Goal: Task Accomplishment & Management: Use online tool/utility

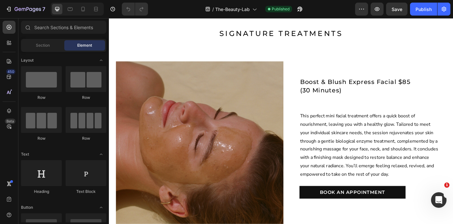
scroll to position [645, 0]
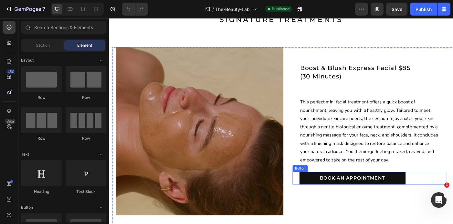
click at [453, 197] on div "BOOK AN APPOINTMENT Button" at bounding box center [402, 198] width 173 height 15
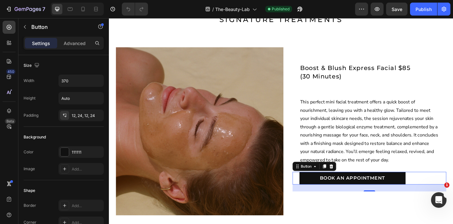
click at [453, 199] on div "BOOK AN APPOINTMENT Button 24" at bounding box center [402, 198] width 173 height 15
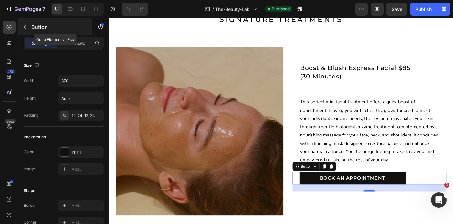
click at [25, 27] on icon "button" at bounding box center [24, 26] width 5 height 5
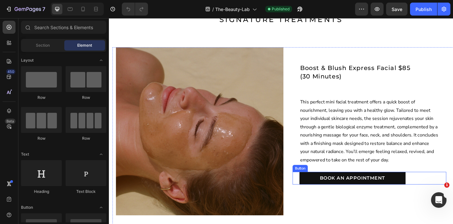
click at [453, 197] on div "BOOK AN APPOINTMENT Button" at bounding box center [402, 198] width 173 height 15
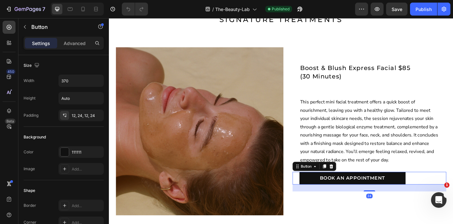
click at [36, 43] on p "Settings" at bounding box center [41, 43] width 18 height 7
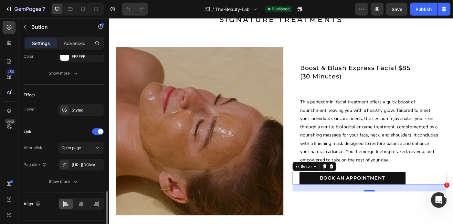
scroll to position [327, 0]
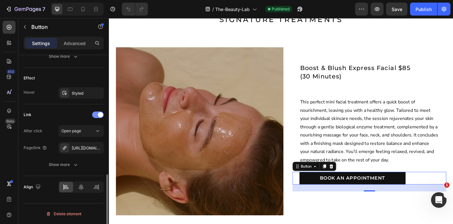
click at [99, 115] on span at bounding box center [100, 114] width 5 height 5
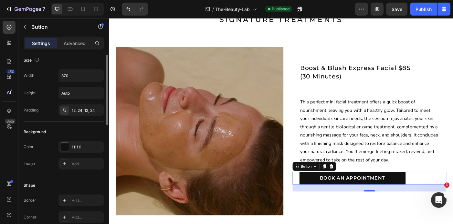
scroll to position [0, 0]
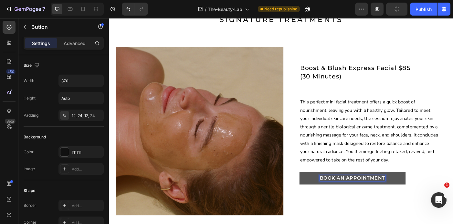
click at [381, 199] on p "BOOK AN APPOINTMENT" at bounding box center [384, 198] width 74 height 7
click at [324, 191] on button "Temporarily" at bounding box center [384, 198] width 120 height 15
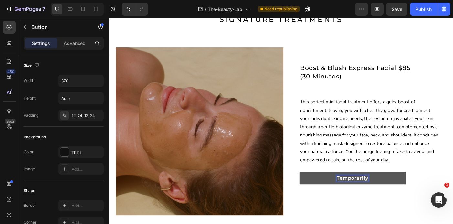
click at [324, 191] on button "Temporarily" at bounding box center [384, 198] width 120 height 15
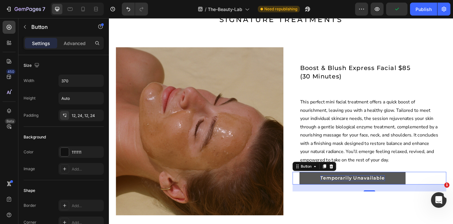
click at [453, 195] on div "Temporarily Unavailable Button 24" at bounding box center [402, 198] width 173 height 15
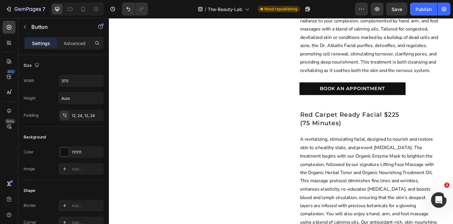
scroll to position [983, 0]
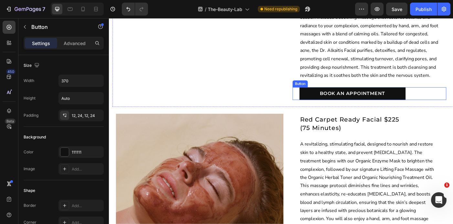
click at [445, 102] on div "BOOK AN APPOINTMENT Button" at bounding box center [402, 103] width 173 height 15
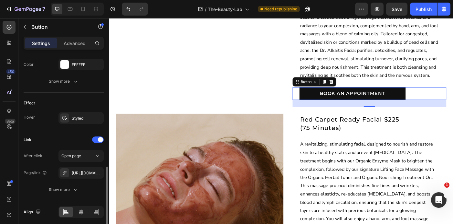
scroll to position [306, 0]
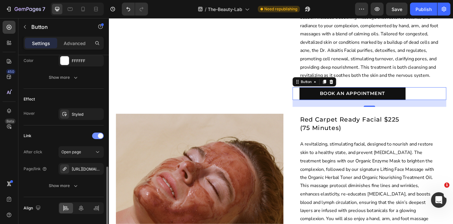
click at [99, 135] on span at bounding box center [100, 135] width 5 height 5
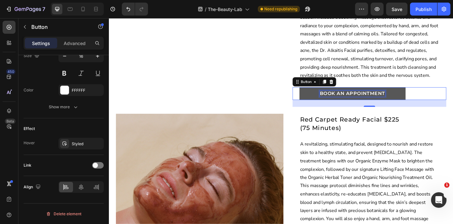
click at [386, 100] on p "BOOK AN APPOINTMENT" at bounding box center [384, 103] width 74 height 7
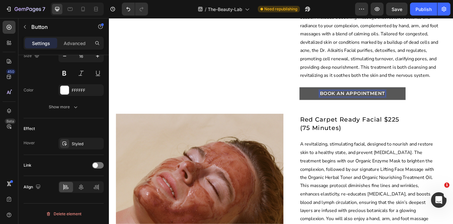
click at [386, 100] on p "BOOK AN APPOINTMENT" at bounding box center [384, 103] width 74 height 7
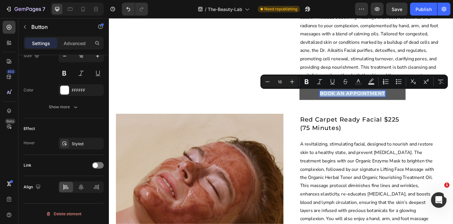
click at [386, 100] on p "BOOK AN APPOINTMENT" at bounding box center [384, 103] width 74 height 7
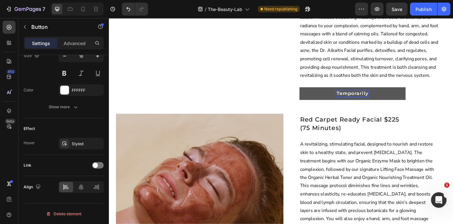
click at [324, 96] on button "Temporarily" at bounding box center [384, 103] width 120 height 15
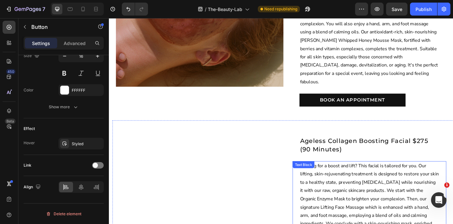
scroll to position [1180, 0]
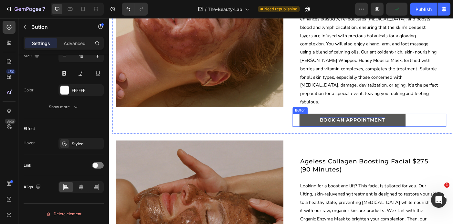
click at [396, 129] on p "BOOK AN APPOINTMENT" at bounding box center [384, 132] width 74 height 7
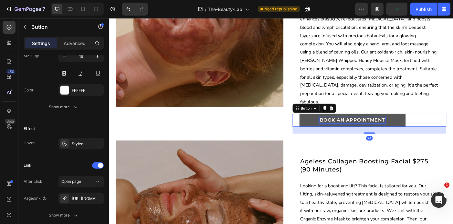
click at [396, 129] on p "BOOK AN APPOINTMENT" at bounding box center [384, 132] width 74 height 7
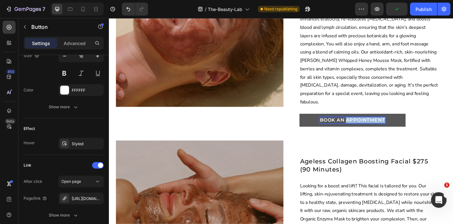
click at [396, 129] on p "BOOK AN APPOINTMENT" at bounding box center [384, 132] width 74 height 7
click at [453, 126] on div "Temporarily Unavailable Button 24" at bounding box center [402, 133] width 173 height 15
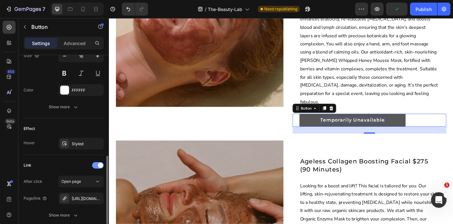
click at [97, 166] on div at bounding box center [98, 165] width 12 height 6
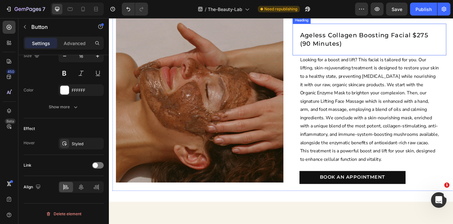
scroll to position [1325, 0]
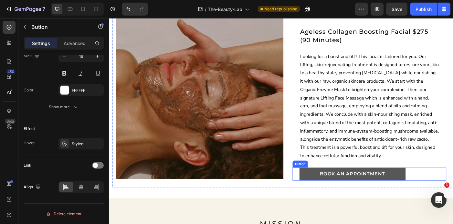
click at [411, 190] on p "BOOK AN APPOINTMENT" at bounding box center [384, 193] width 74 height 7
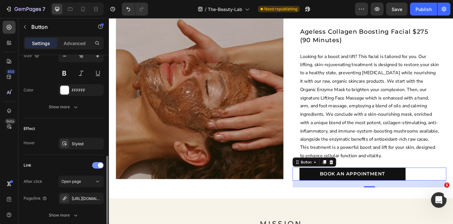
click at [100, 164] on span at bounding box center [100, 164] width 5 height 5
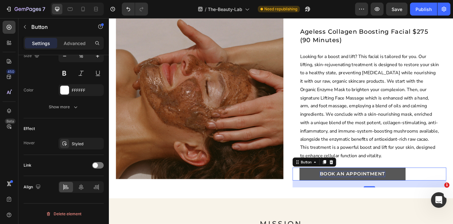
click at [386, 190] on p "BOOK AN APPOINTMENT" at bounding box center [384, 193] width 74 height 7
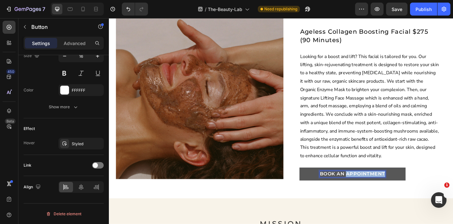
click at [386, 190] on p "BOOK AN APPOINTMENT" at bounding box center [384, 193] width 74 height 7
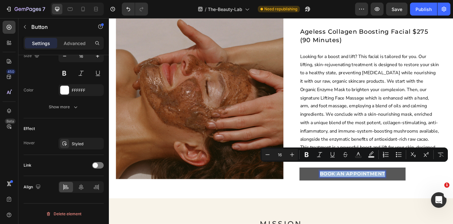
click at [386, 190] on p "BOOK AN APPOINTMENT" at bounding box center [384, 193] width 74 height 7
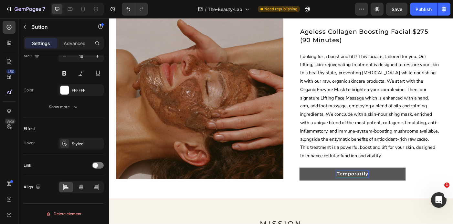
click at [324, 186] on button "Temporarily" at bounding box center [384, 193] width 120 height 15
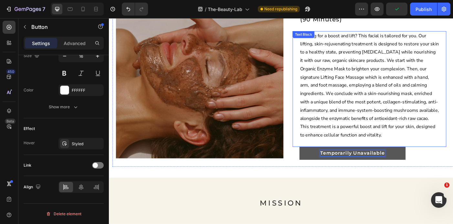
scroll to position [1303, 0]
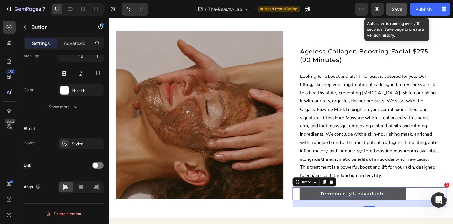
click at [397, 7] on span "Save" at bounding box center [397, 8] width 11 height 5
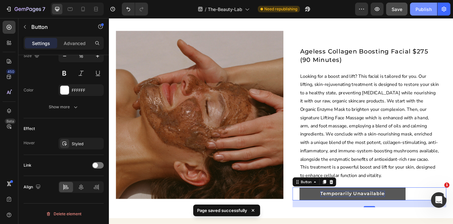
click at [425, 8] on div "Publish" at bounding box center [424, 9] width 16 height 7
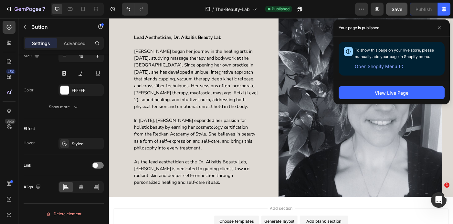
scroll to position [1856, 0]
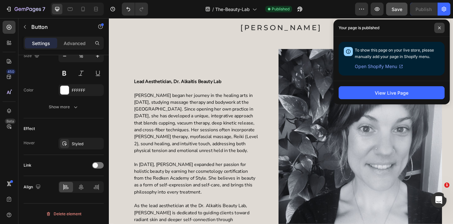
click at [439, 25] on span at bounding box center [440, 28] width 10 height 10
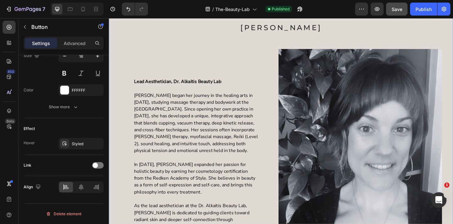
click at [453, 25] on div "[PERSON_NAME] Heading Image Lead Aesthetician, Dr. Alkaitis Beauty Lab [PERSON_…" at bounding box center [303, 161] width 378 height 291
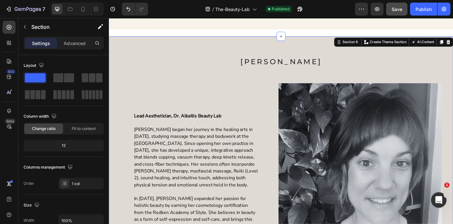
scroll to position [1818, 0]
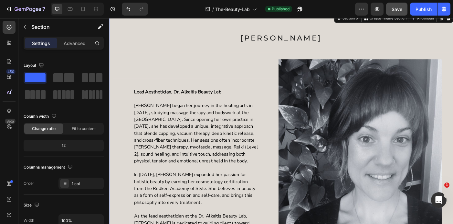
click at [316, 41] on div "[PERSON_NAME] Heading Image Lead Aesthetician, Dr. Alkaitis Beauty Lab [PERSON_…" at bounding box center [303, 167] width 388 height 311
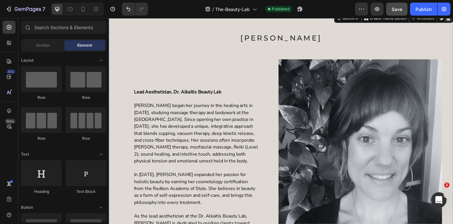
scroll to position [1692, 0]
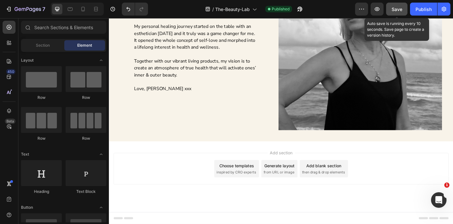
click at [397, 8] on span "Save" at bounding box center [397, 8] width 11 height 5
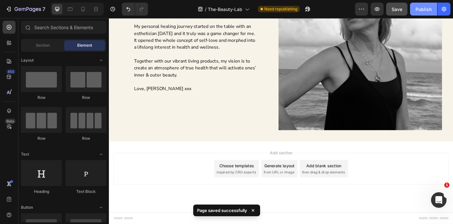
click at [424, 10] on div "Publish" at bounding box center [424, 9] width 16 height 7
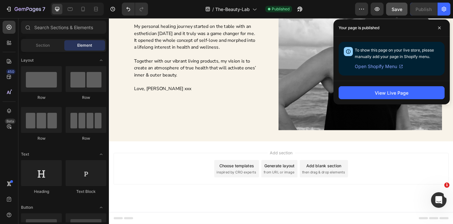
click at [398, 9] on span "Save" at bounding box center [397, 8] width 11 height 5
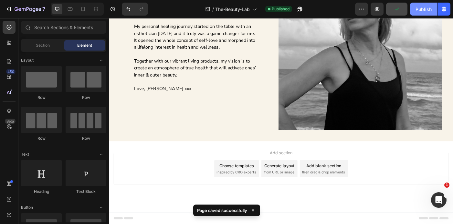
click at [421, 10] on div "Publish" at bounding box center [424, 9] width 16 height 7
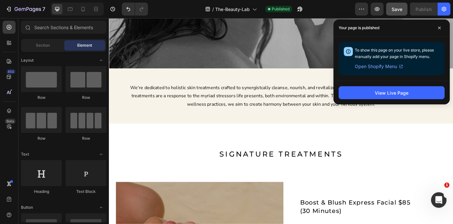
scroll to position [508, 0]
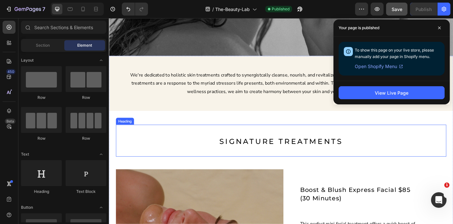
click at [300, 167] on div "SIGNATURE TREATMENTS Heading" at bounding box center [303, 156] width 373 height 36
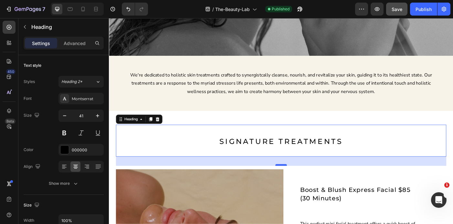
click at [302, 182] on div at bounding box center [303, 183] width 13 height 2
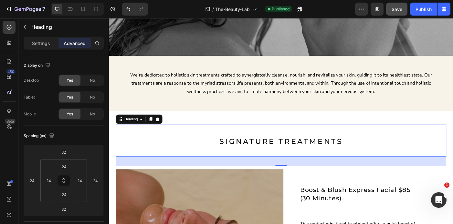
click at [309, 171] on div "SIGNATURE TREATMENTS Heading 32" at bounding box center [303, 156] width 373 height 36
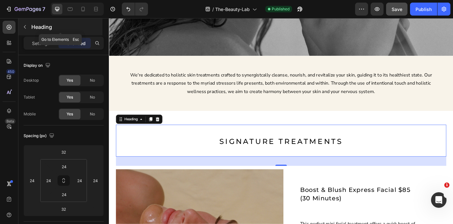
click at [25, 28] on icon "button" at bounding box center [24, 26] width 5 height 5
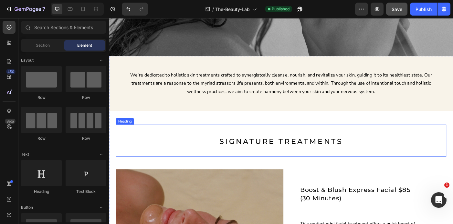
click at [293, 165] on h2 "SIGNATURE TREATMENTS" at bounding box center [303, 156] width 357 height 20
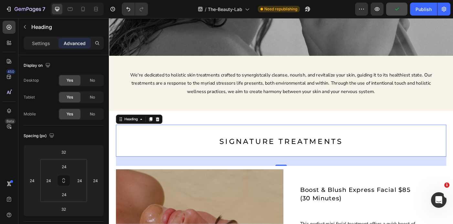
click at [300, 164] on h2 "SIGNATURE TREATMENTS" at bounding box center [303, 156] width 357 height 20
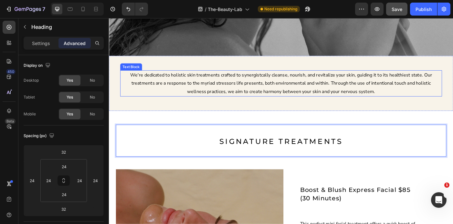
click at [293, 92] on p "We're dedicated to holistic skin treatments crafted to synergistcally cleanse, …" at bounding box center [303, 91] width 346 height 28
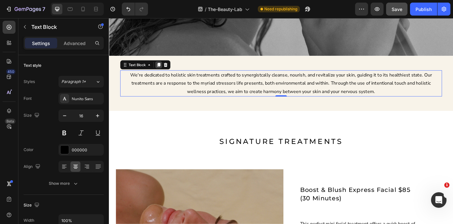
click at [163, 70] on icon at bounding box center [165, 71] width 4 height 5
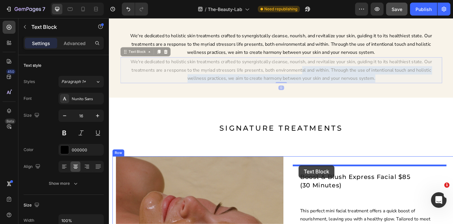
scroll to position [555, 0]
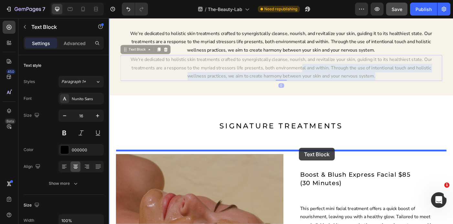
drag, startPoint x: 325, startPoint y: 123, endPoint x: 323, endPoint y: 164, distance: 41.1
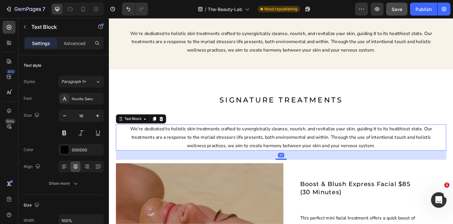
click at [320, 159] on p "We're dedicated to holistic skin treatments crafted to synergistcally cleanse, …" at bounding box center [303, 152] width 356 height 28
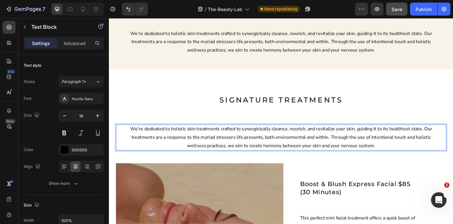
click at [403, 160] on p "We're dedicated to holistic skin treatments crafted to synergistcally cleanse, …" at bounding box center [303, 152] width 356 height 28
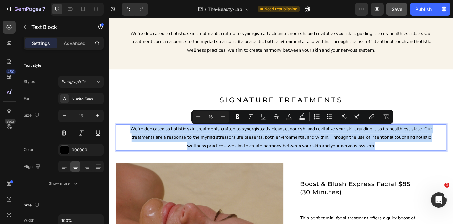
drag, startPoint x: 403, startPoint y: 160, endPoint x: 129, endPoint y: 141, distance: 274.0
click at [129, 141] on p "We're dedicated to holistic skin treatments crafted to synergistcally cleanse, …" at bounding box center [303, 152] width 356 height 28
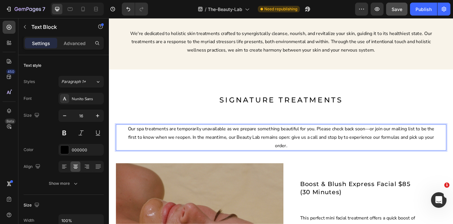
click at [126, 142] on p "Our spa treatments are temporarily unavailable as we prepare something beautifu…" at bounding box center [303, 152] width 356 height 28
click at [428, 142] on p "Please note: Our spa treatments are temporarily unavailable as we prepare somet…" at bounding box center [303, 152] width 356 height 28
click at [358, 153] on p "Please note: Our spa treatments are temporarily unavailable as we prepare somet…" at bounding box center [303, 152] width 356 height 28
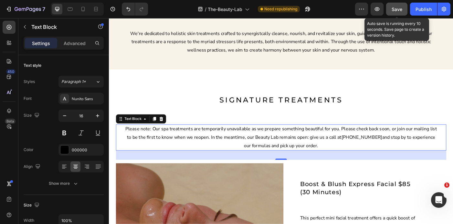
click at [399, 7] on span "Save" at bounding box center [397, 8] width 11 height 5
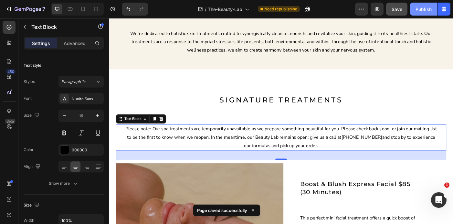
click at [421, 9] on div "Publish" at bounding box center [424, 9] width 16 height 7
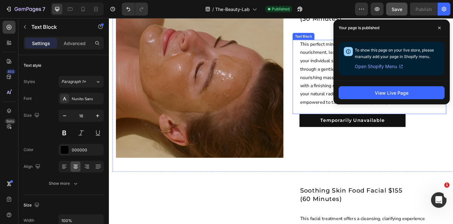
scroll to position [763, 0]
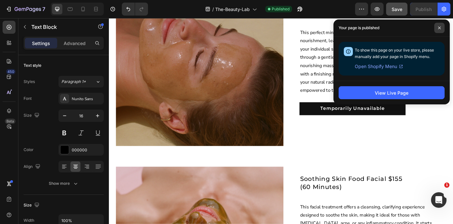
click at [442, 27] on span at bounding box center [440, 28] width 10 height 10
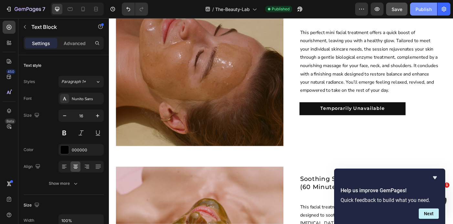
click at [424, 8] on div "Publish" at bounding box center [424, 9] width 16 height 7
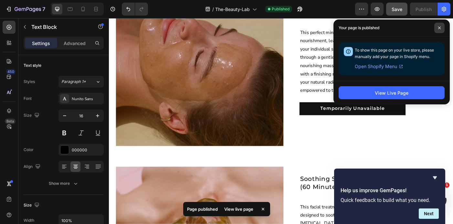
click at [439, 27] on icon at bounding box center [439, 27] width 3 height 3
